Goal: Check status: Check status

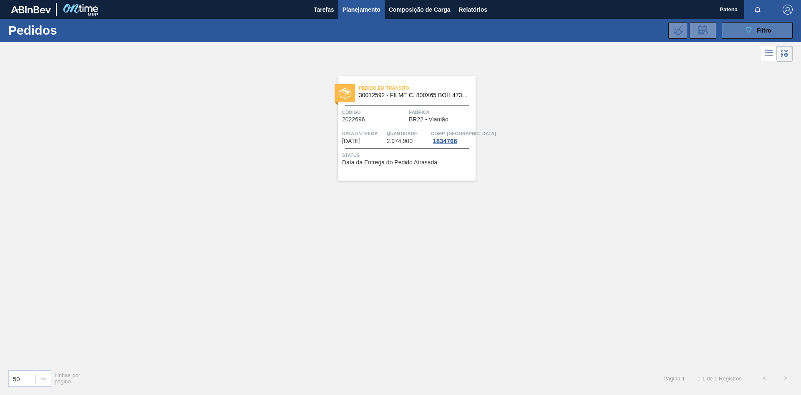
click at [728, 25] on button "089F7B8B-B2A5-4AFE-B5C0-19BA573D28AC Filtro" at bounding box center [757, 30] width 71 height 17
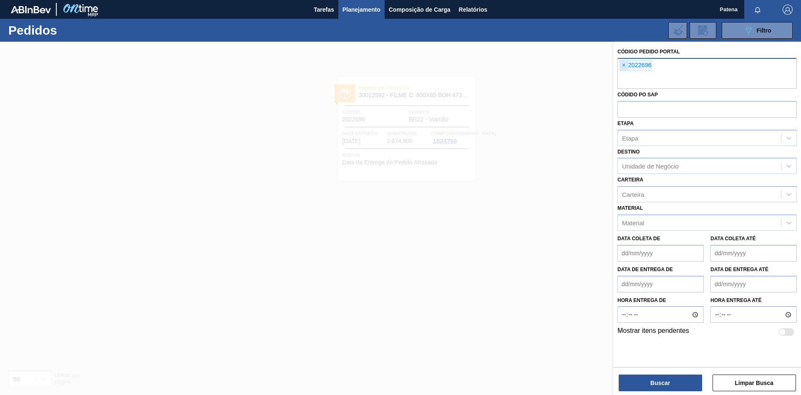
click at [623, 66] on span "×" at bounding box center [624, 66] width 8 height 10
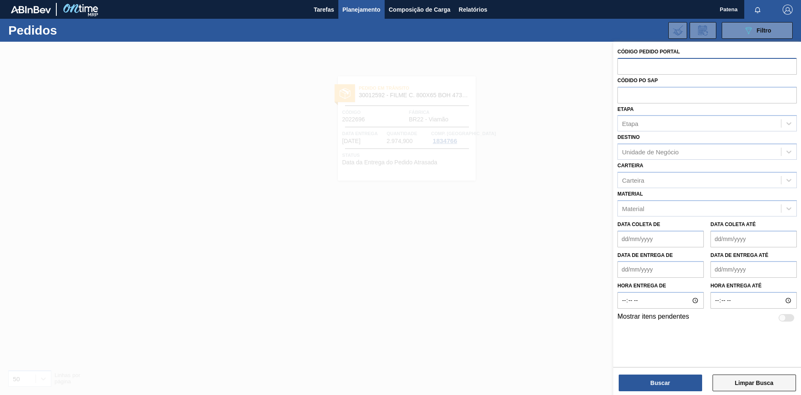
click at [736, 381] on button "Limpar Busca" at bounding box center [754, 383] width 83 height 17
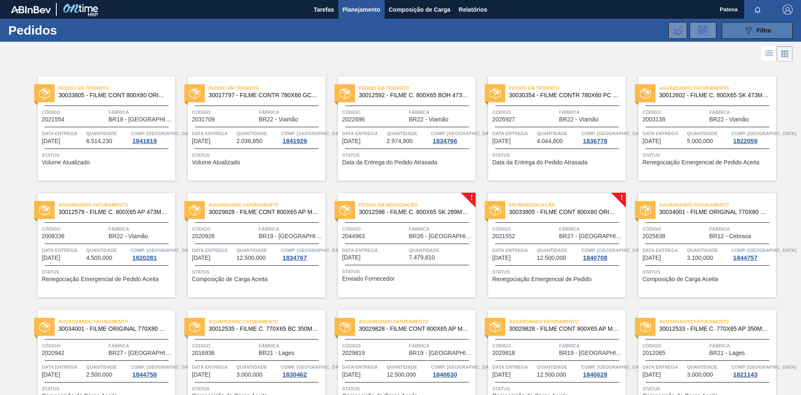
click at [742, 28] on button "089F7B8B-B2A5-4AFE-B5C0-19BA573D28AC Filtro" at bounding box center [757, 30] width 71 height 17
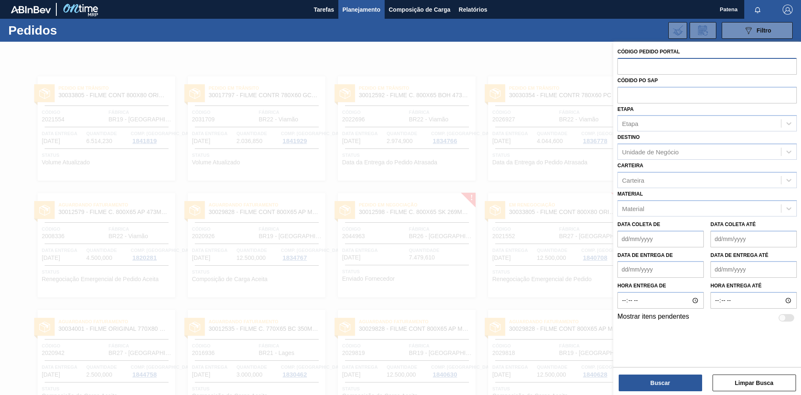
click at [656, 66] on input "text" at bounding box center [707, 66] width 179 height 16
type input "2046426"
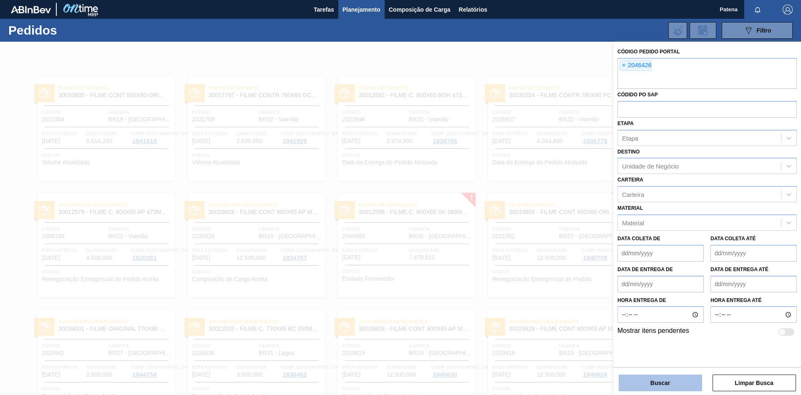
click at [648, 383] on button "Buscar" at bounding box center [660, 383] width 83 height 17
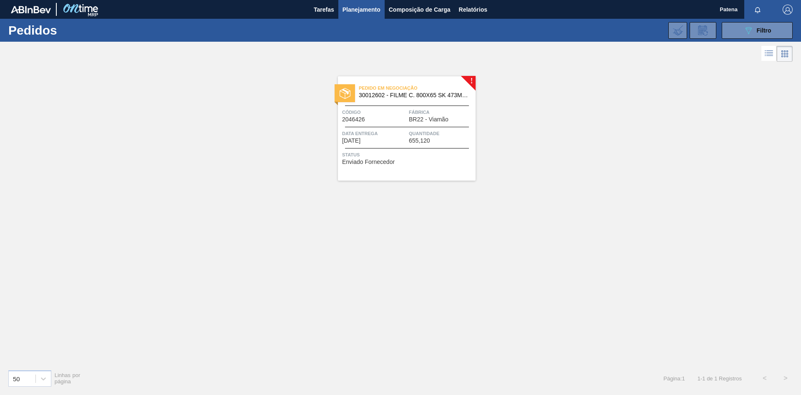
click at [359, 12] on span "Planejamento" at bounding box center [362, 10] width 38 height 10
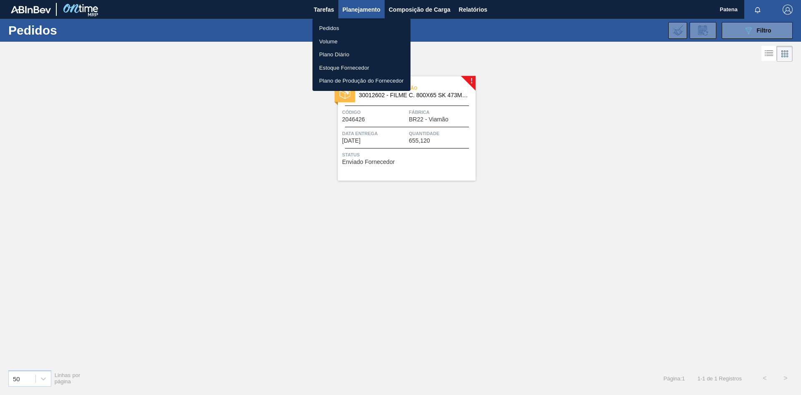
click at [333, 26] on li "Pedidos" at bounding box center [362, 28] width 98 height 13
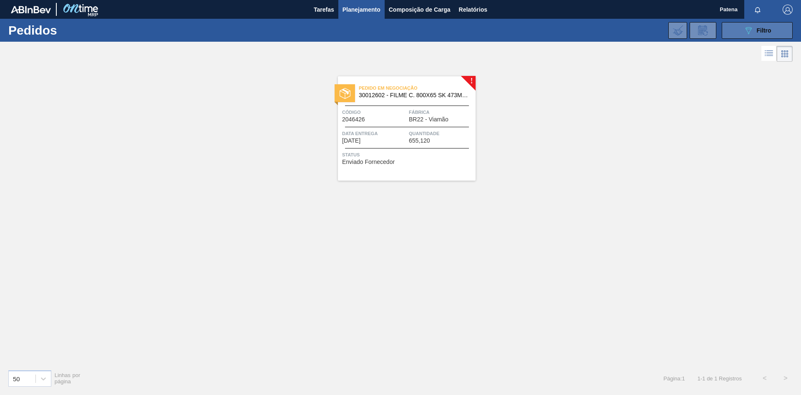
click at [747, 27] on icon "089F7B8B-B2A5-4AFE-B5C0-19BA573D28AC" at bounding box center [749, 30] width 10 height 10
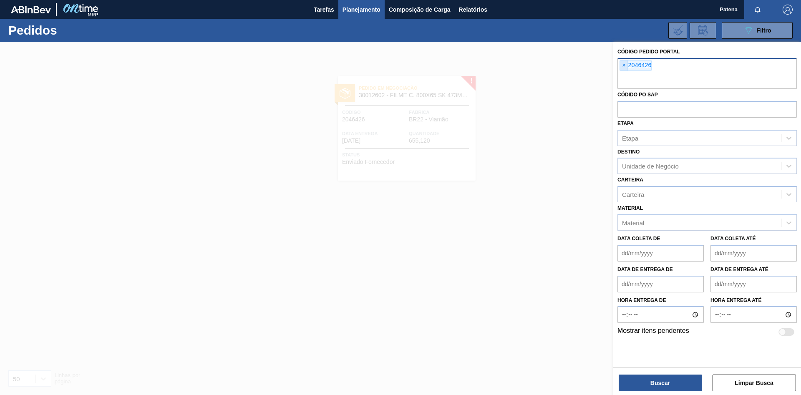
click at [621, 66] on span "×" at bounding box center [624, 66] width 8 height 10
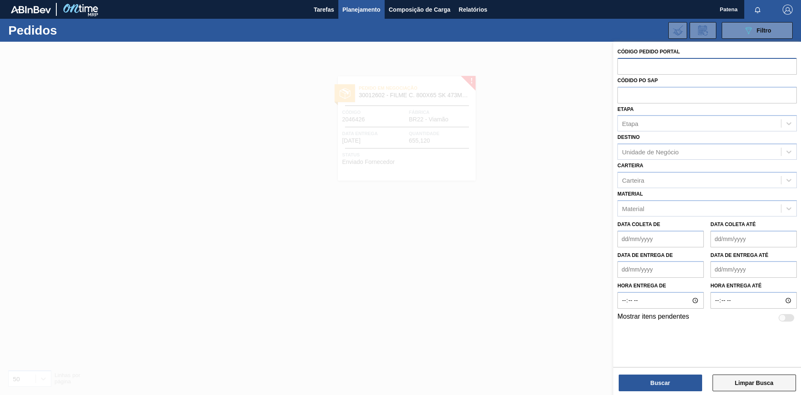
click at [744, 384] on button "Limpar Busca" at bounding box center [754, 383] width 83 height 17
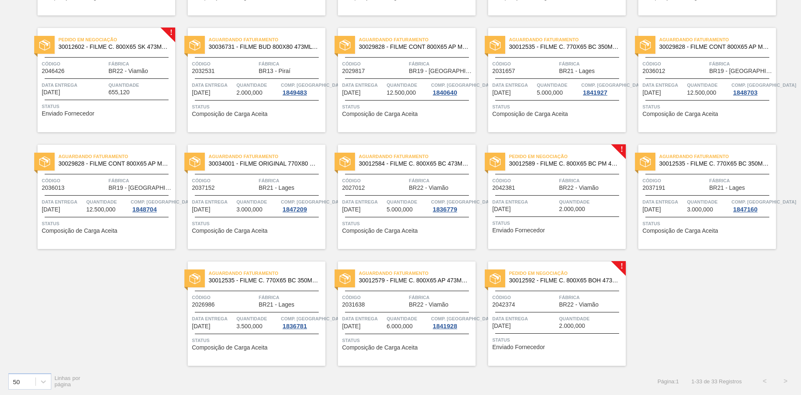
scroll to position [517, 0]
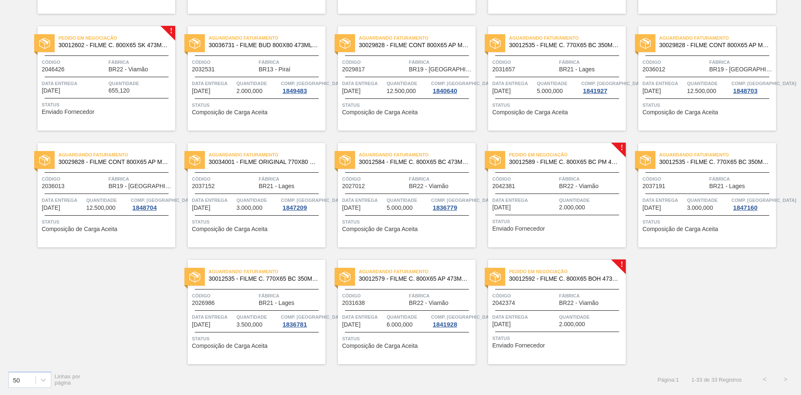
click at [128, 109] on div "Status Enviado Fornecedor" at bounding box center [107, 107] width 131 height 13
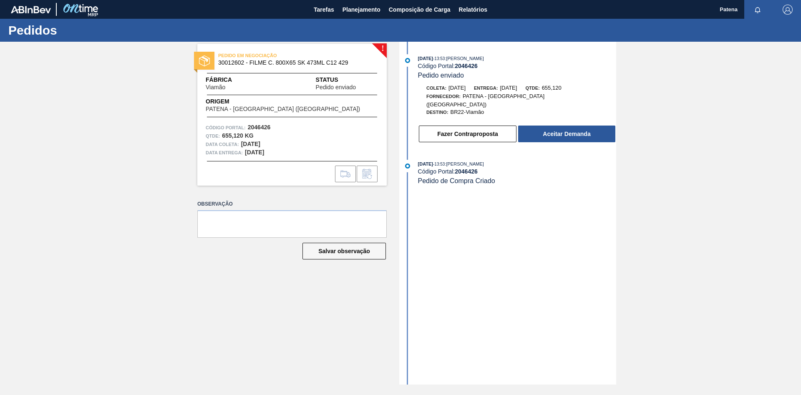
click at [206, 303] on div "! PEDIDO EM NEGOCIAÇÃO 30012602 - FILME C. 800X65 SK 473ML C12 429 Fábrica Viam…" at bounding box center [286, 213] width 202 height 343
click at [355, 11] on span "Planejamento" at bounding box center [362, 10] width 38 height 10
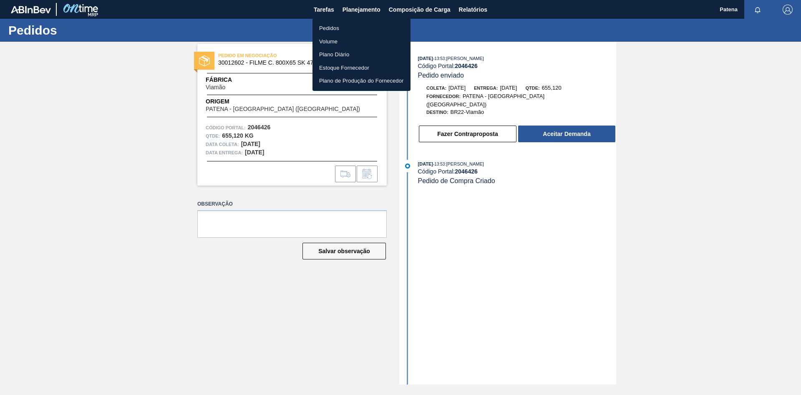
click at [325, 29] on li "Pedidos" at bounding box center [362, 28] width 98 height 13
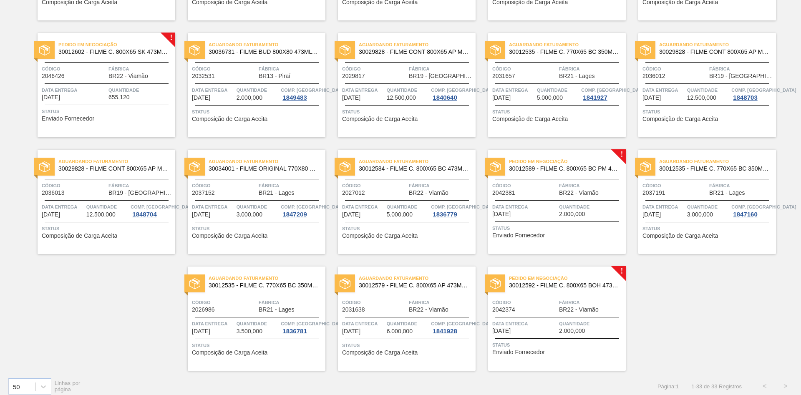
scroll to position [255, 0]
